Goal: Navigation & Orientation: Find specific page/section

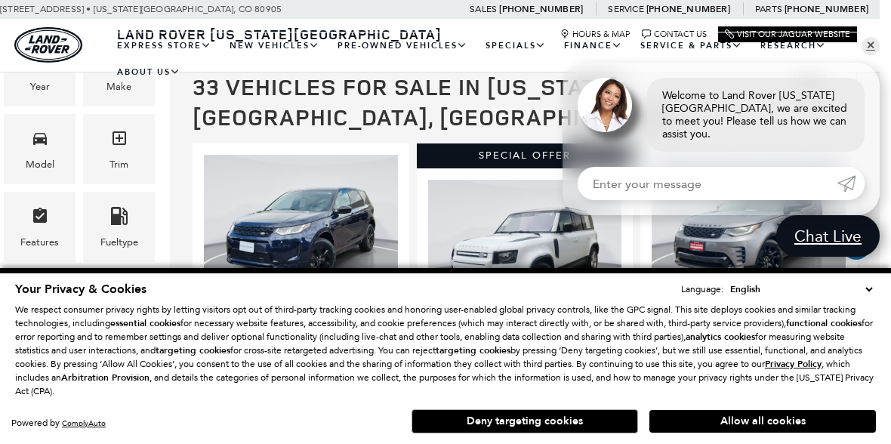
scroll to position [73, 0]
click at [0, 0] on link "Range Rover Sport" at bounding box center [0, 0] width 0 height 0
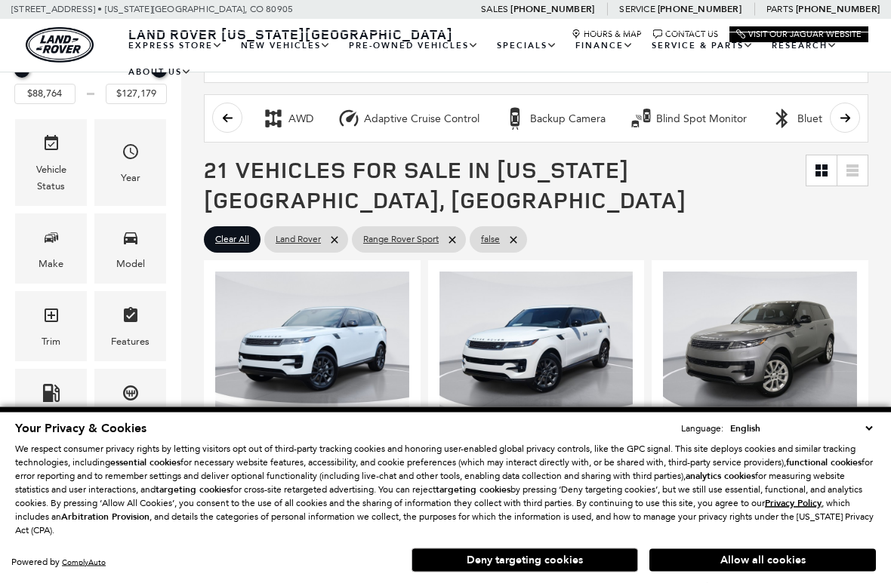
scroll to position [195, 0]
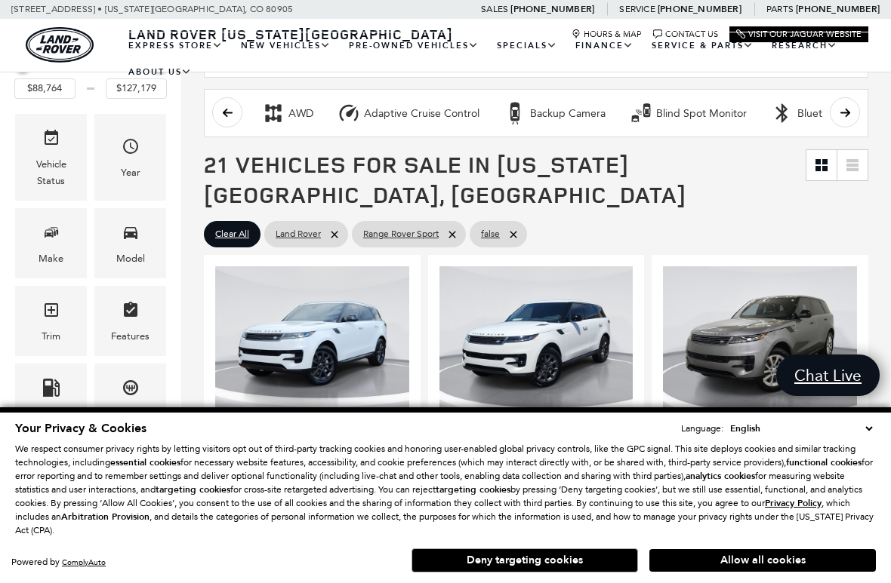
click at [783, 443] on button "Allow all cookies" at bounding box center [762, 560] width 226 height 23
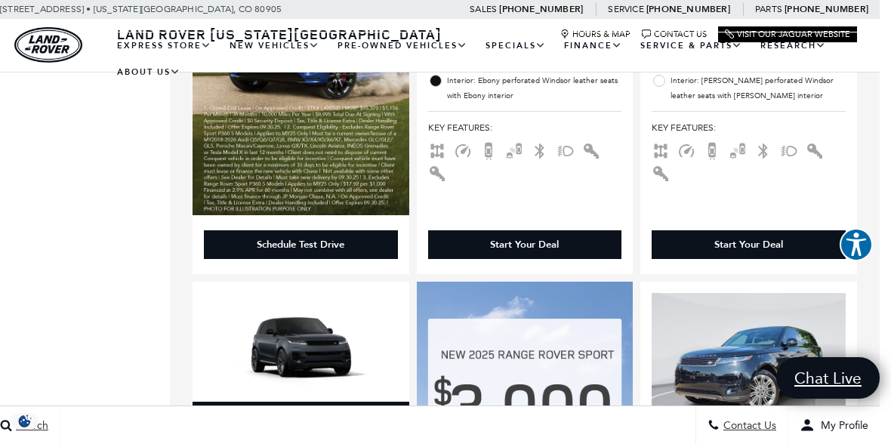
scroll to position [1300, 11]
